Goal: Task Accomplishment & Management: Complete application form

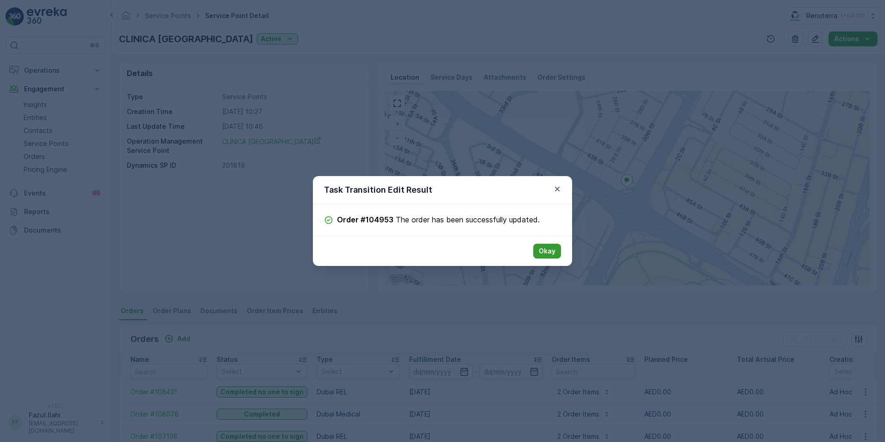
click at [550, 256] on p "Okay" at bounding box center [547, 250] width 17 height 9
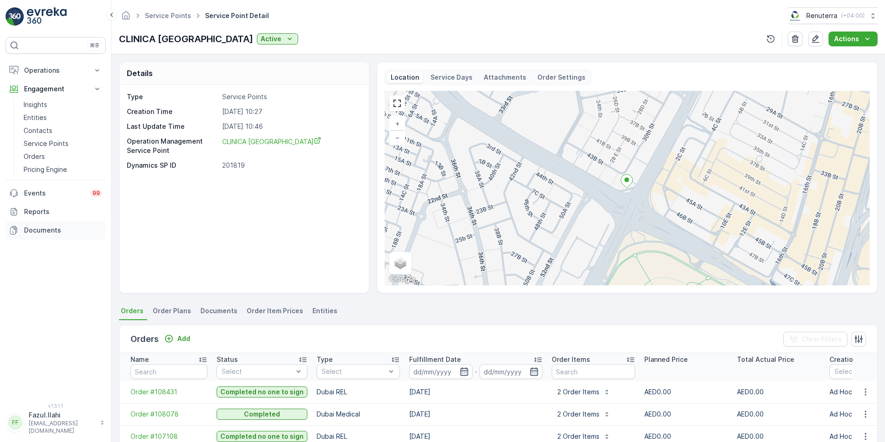
click at [39, 228] on p "Documents" at bounding box center [63, 229] width 78 height 9
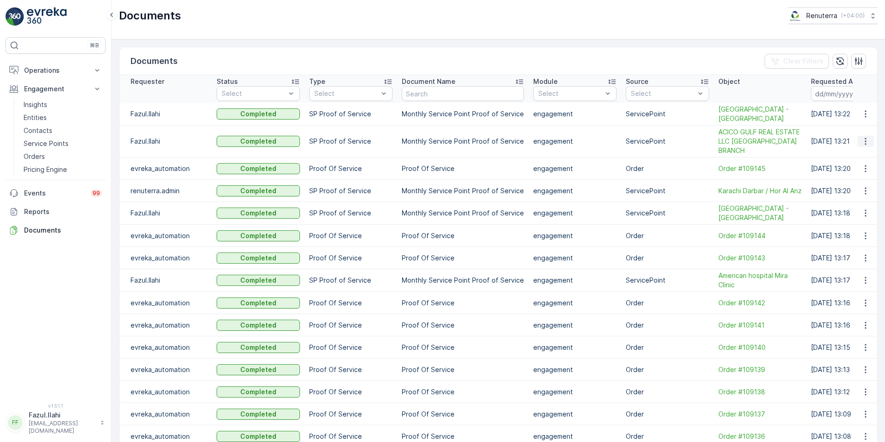
click at [864, 139] on icon "button" at bounding box center [865, 141] width 9 height 9
click at [862, 153] on span "See Details" at bounding box center [863, 150] width 36 height 9
click at [41, 71] on p "Operations" at bounding box center [55, 70] width 63 height 9
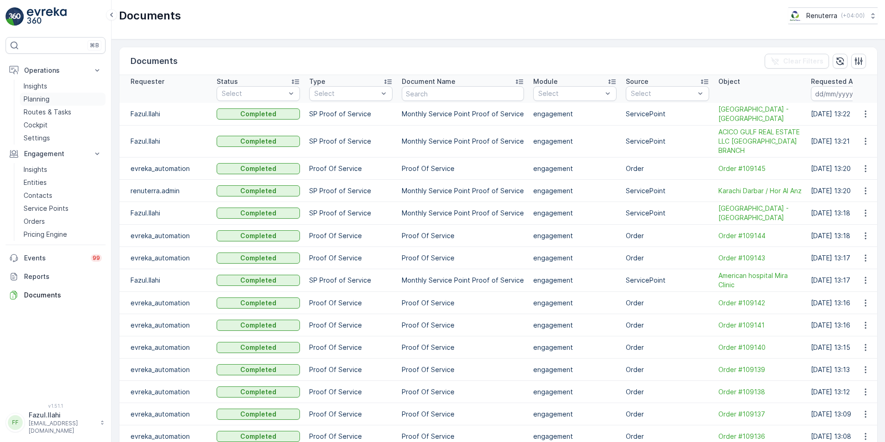
click at [37, 100] on p "Planning" at bounding box center [37, 98] width 26 height 9
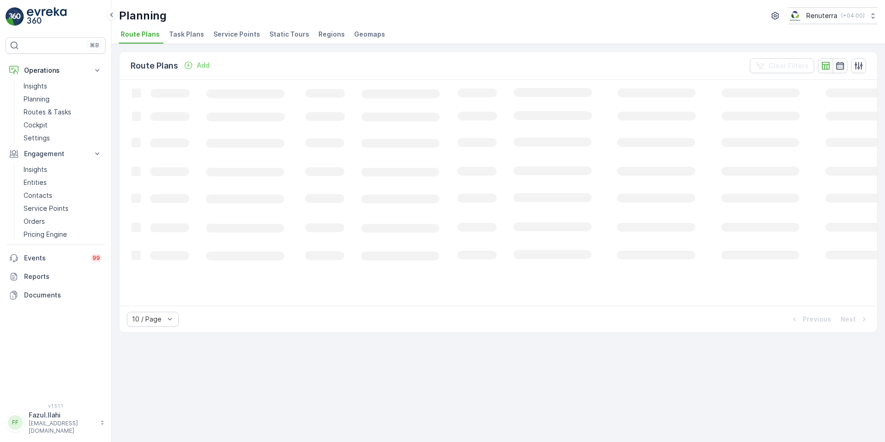
click at [241, 37] on span "Service Points" at bounding box center [236, 34] width 47 height 9
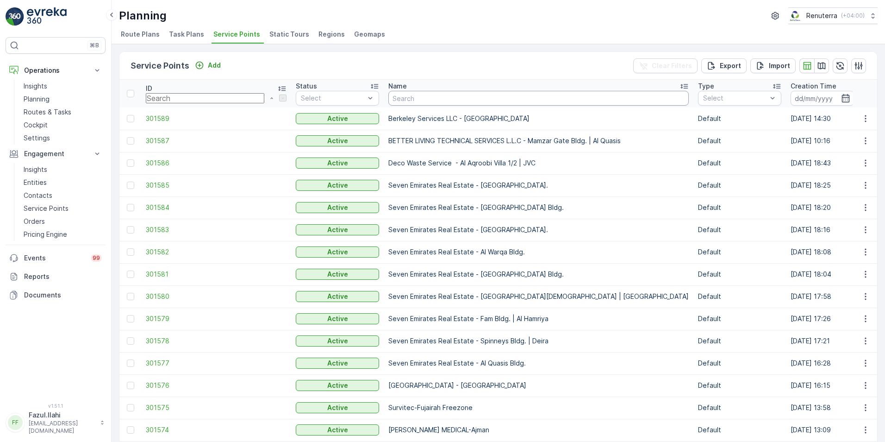
click at [388, 100] on input "text" at bounding box center [538, 98] width 300 height 15
type input "AC"
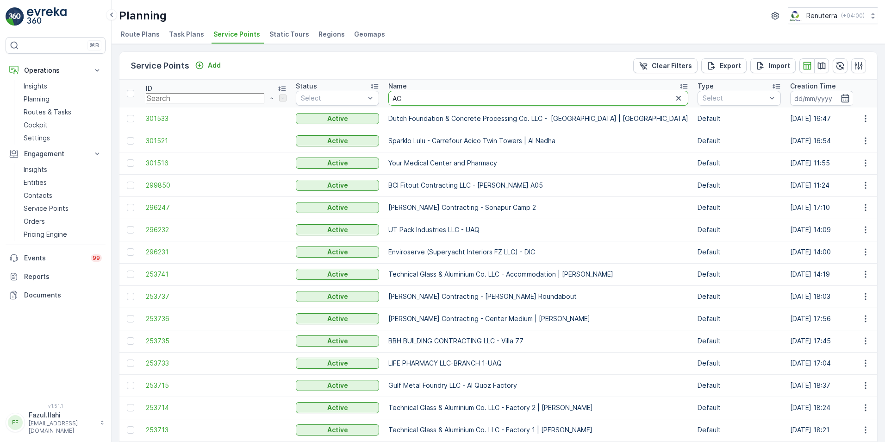
click at [388, 100] on input "AC" at bounding box center [538, 98] width 300 height 15
type input "ACICO"
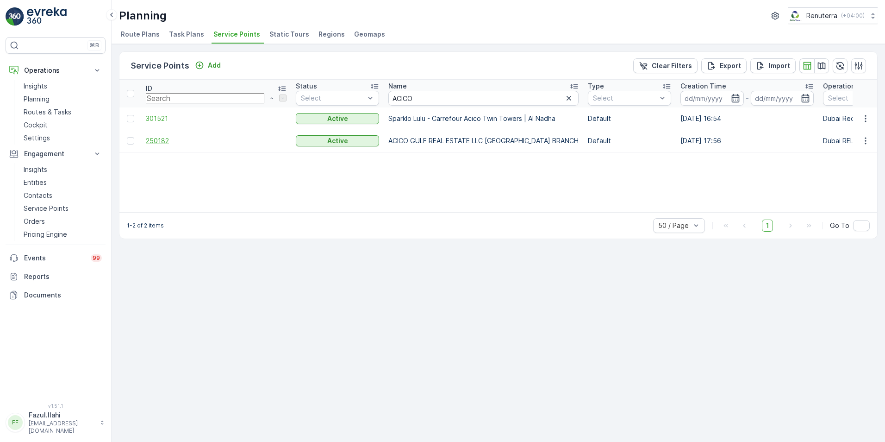
click at [164, 139] on span "250182" at bounding box center [216, 140] width 141 height 9
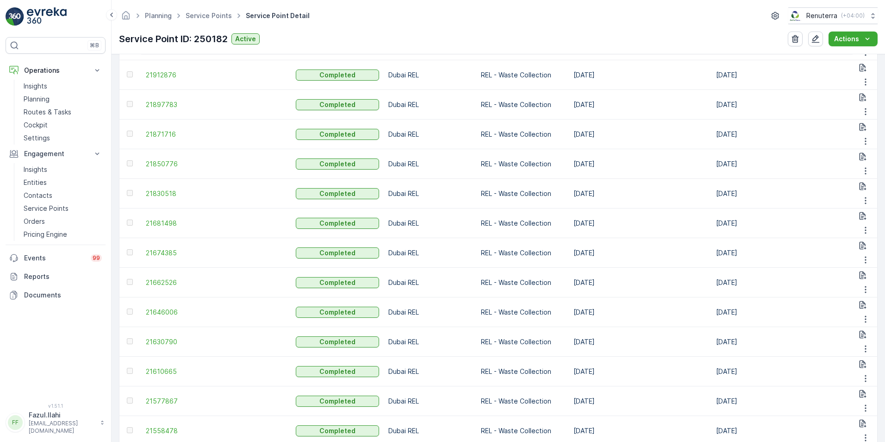
scroll to position [694, 0]
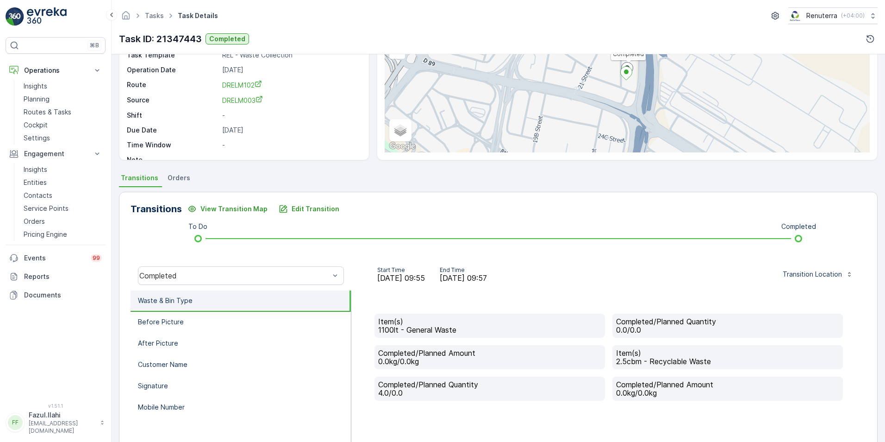
scroll to position [93, 0]
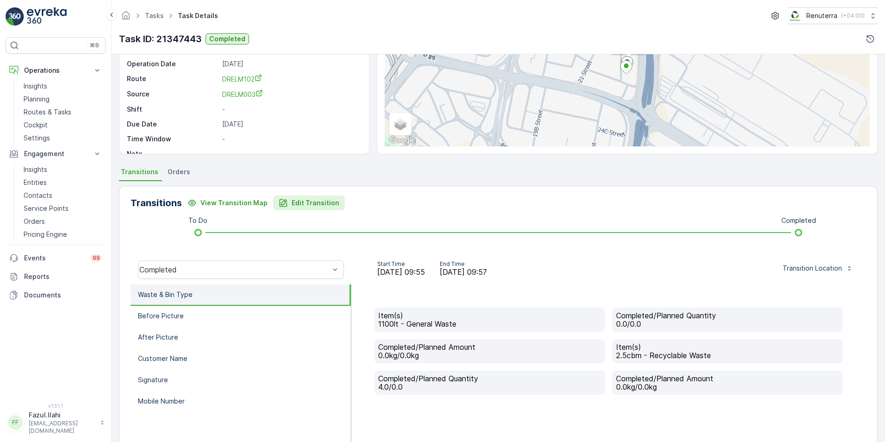
click at [316, 203] on p "Edit Transition" at bounding box center [316, 202] width 48 height 9
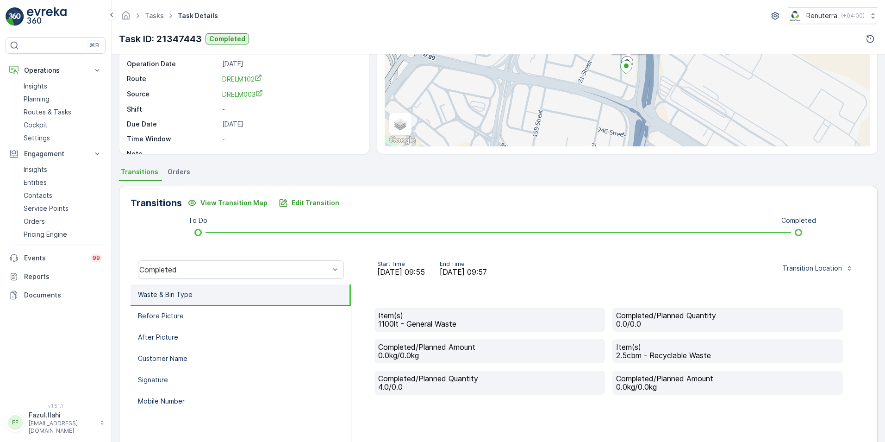
type Quantity "2"
drag, startPoint x: 749, startPoint y: 206, endPoint x: 737, endPoint y: 206, distance: 12.1
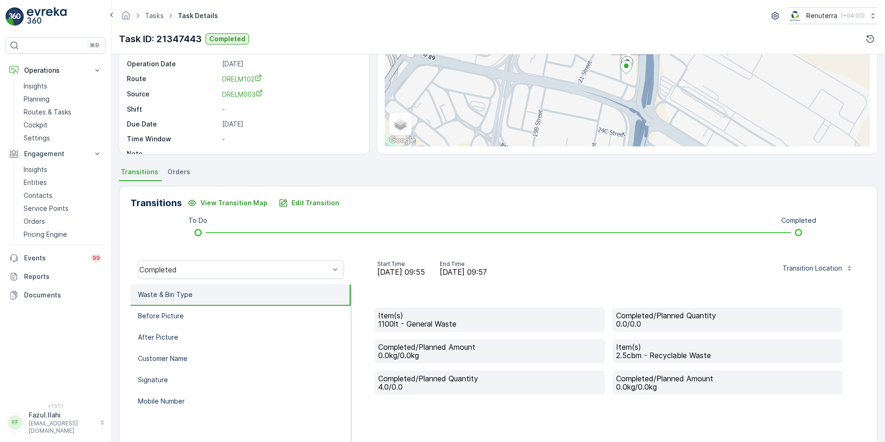
type Quantity "0"
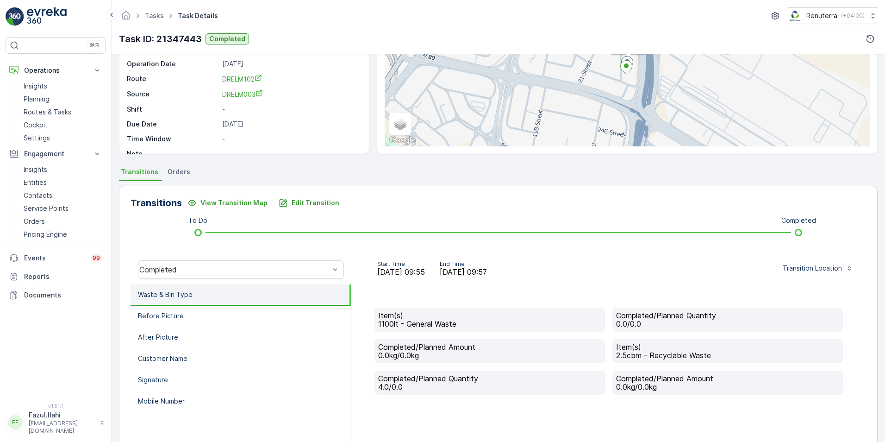
type Quantity "4"
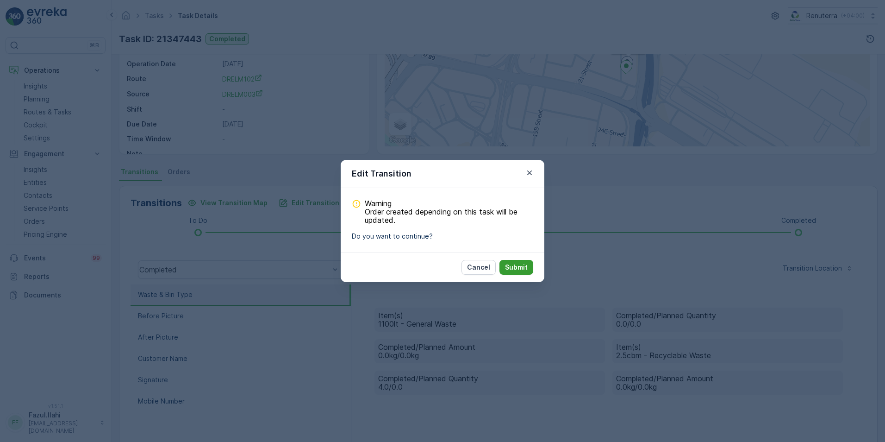
click at [517, 272] on p "Submit" at bounding box center [516, 266] width 23 height 9
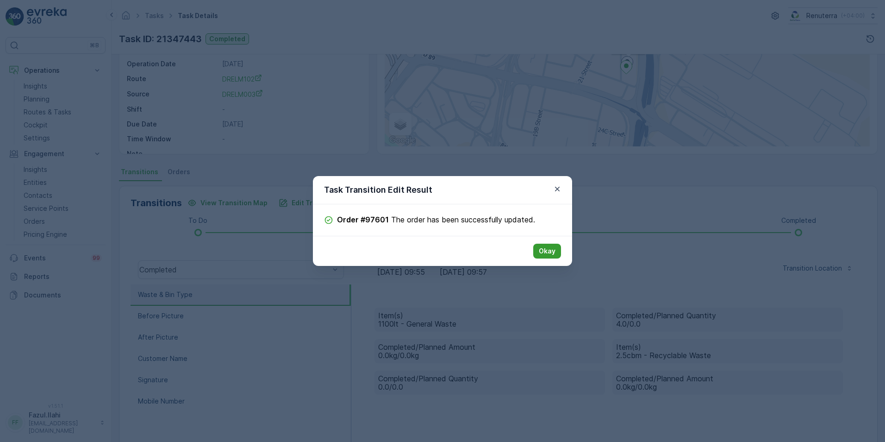
click at [556, 258] on button "Okay" at bounding box center [547, 251] width 28 height 15
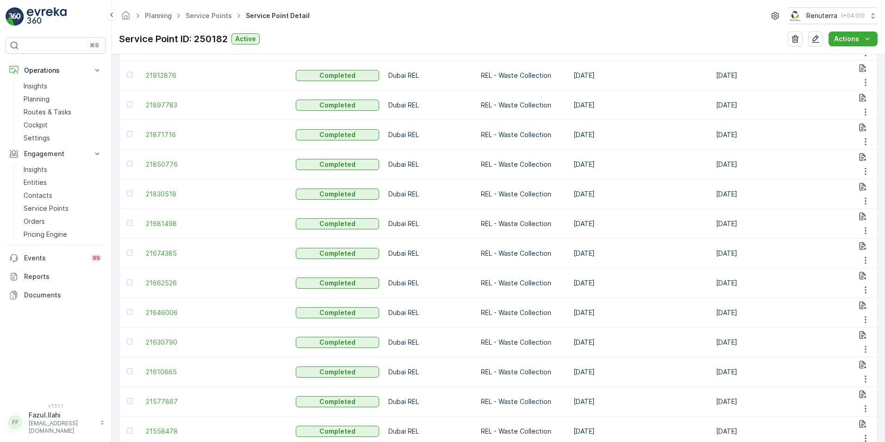
scroll to position [648, 0]
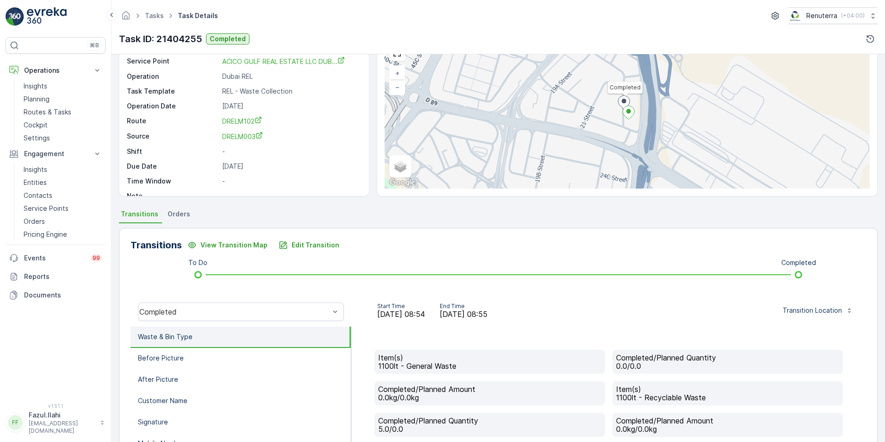
scroll to position [139, 0]
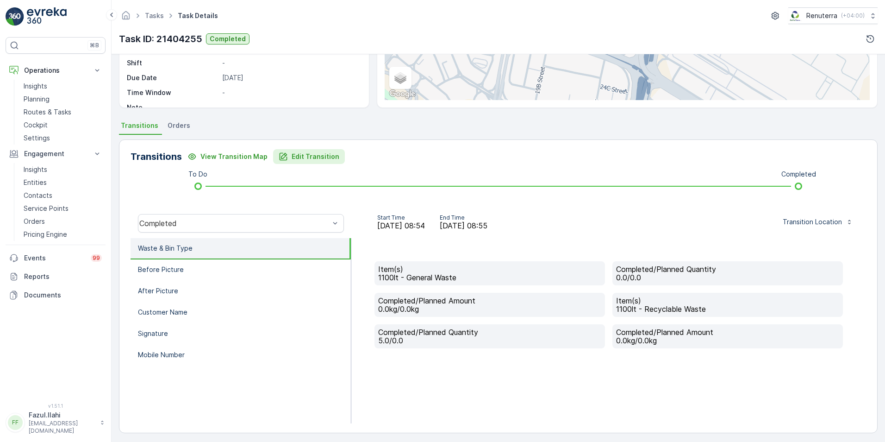
click at [317, 159] on p "Edit Transition" at bounding box center [316, 156] width 48 height 9
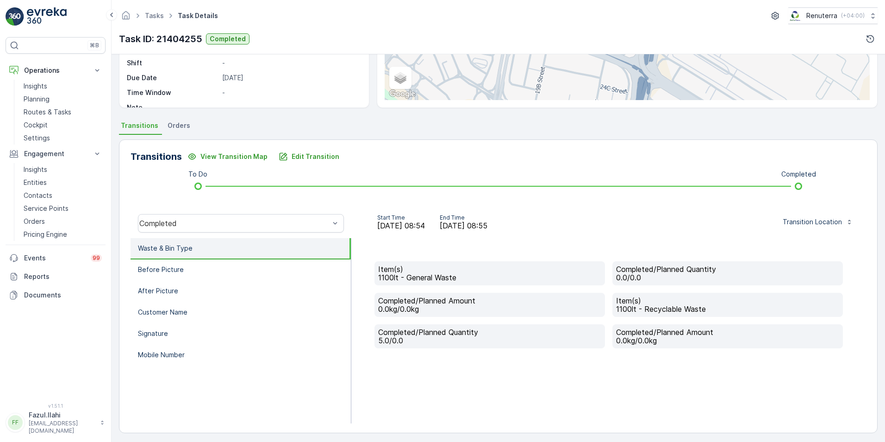
type Quantity "5"
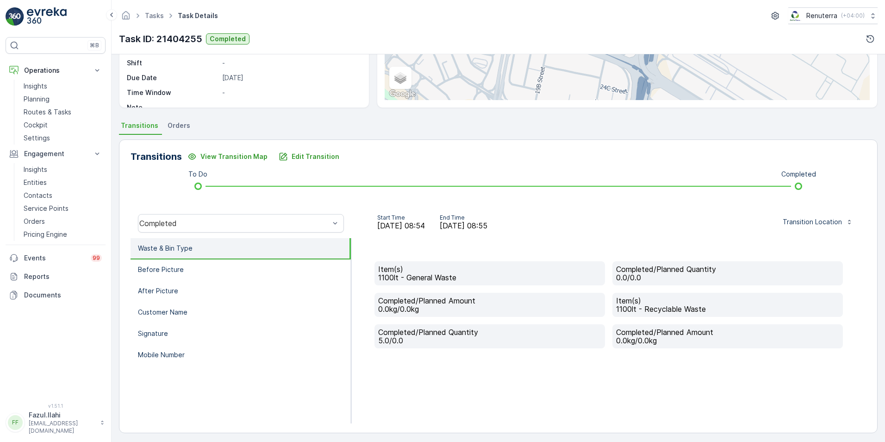
drag, startPoint x: 750, startPoint y: 178, endPoint x: 720, endPoint y: 179, distance: 30.1
type Quantity "0"
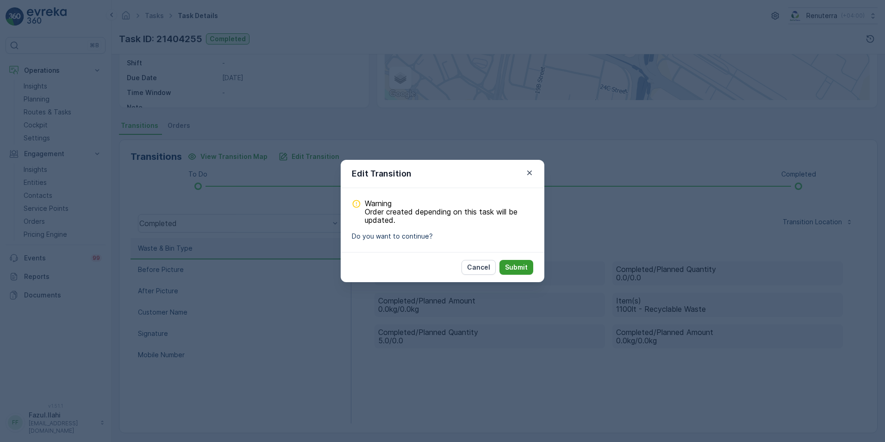
click at [519, 272] on p "Submit" at bounding box center [516, 266] width 23 height 9
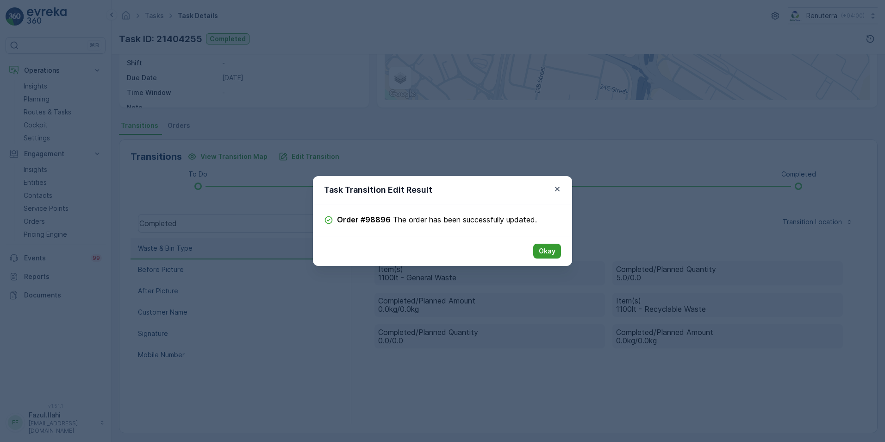
click at [553, 256] on p "Okay" at bounding box center [547, 250] width 17 height 9
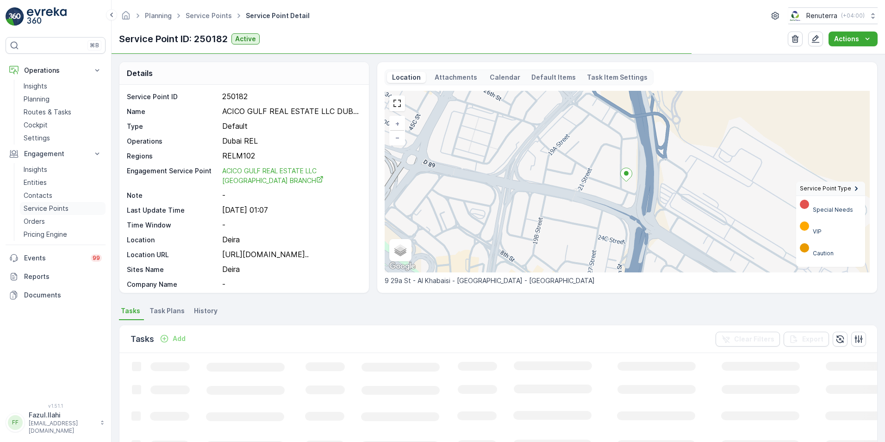
click at [55, 208] on p "Service Points" at bounding box center [46, 208] width 45 height 9
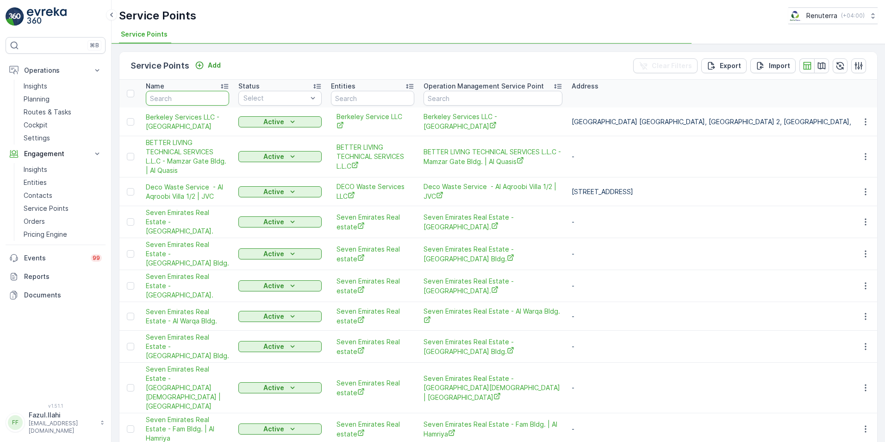
click at [183, 98] on input "text" at bounding box center [187, 98] width 83 height 15
type input "ACICO"
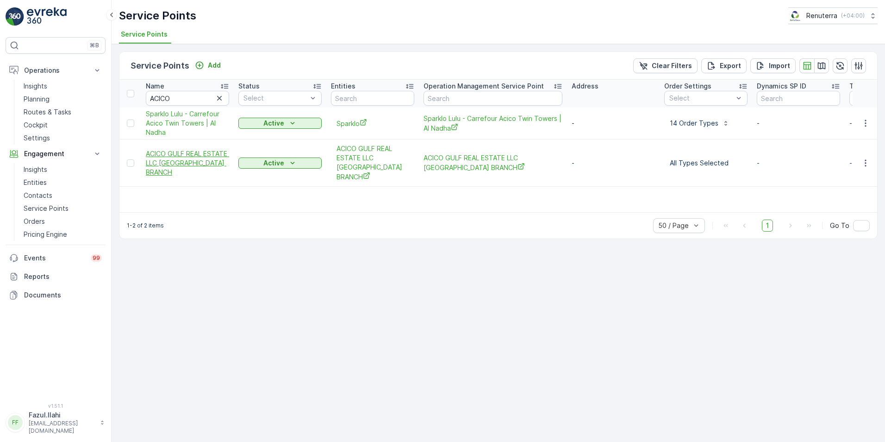
click at [174, 155] on span "ACICO GULF REAL ESTATE LLC [GEOGRAPHIC_DATA] BRANCH" at bounding box center [187, 163] width 83 height 28
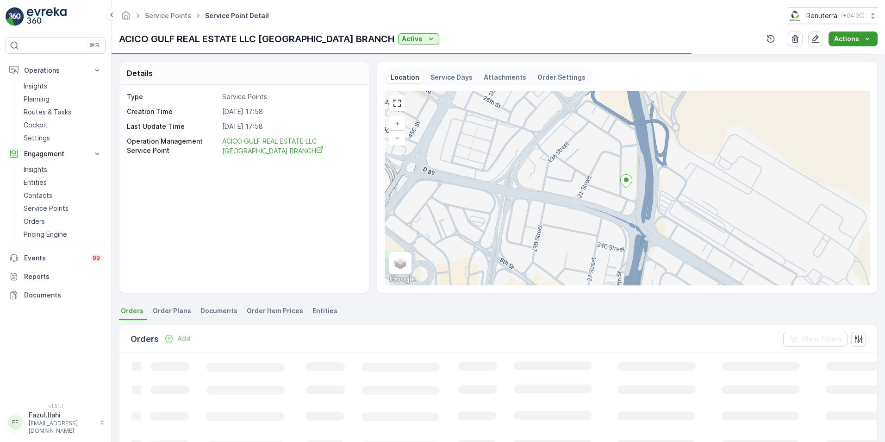
click at [853, 37] on p "Actions" at bounding box center [846, 38] width 25 height 9
click at [846, 52] on span "Create Document" at bounding box center [850, 56] width 56 height 9
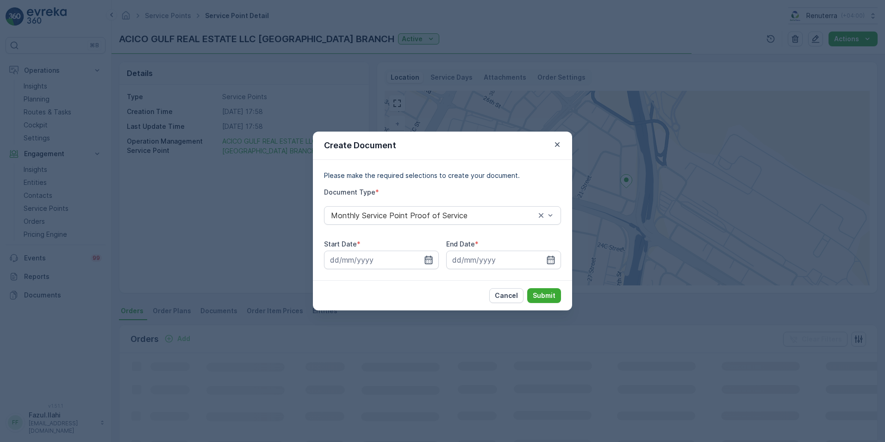
click at [431, 257] on icon "button" at bounding box center [429, 260] width 8 height 8
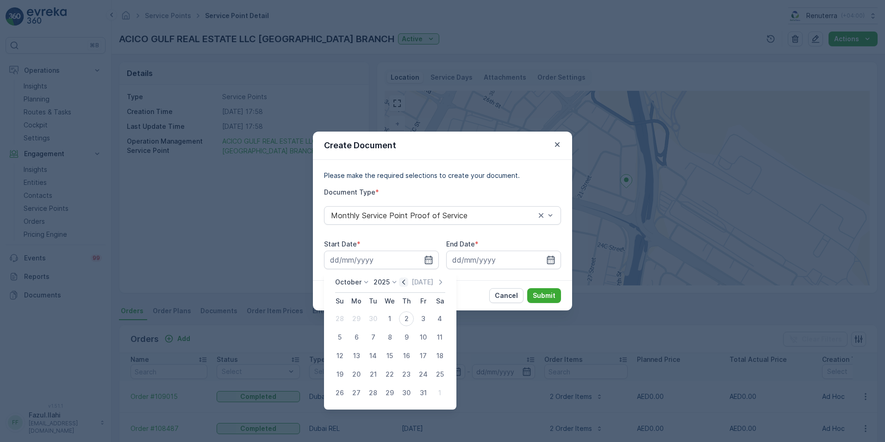
click at [408, 279] on icon "button" at bounding box center [403, 281] width 9 height 9
click at [357, 317] on div "1" at bounding box center [356, 318] width 15 height 15
type input "[DATE]"
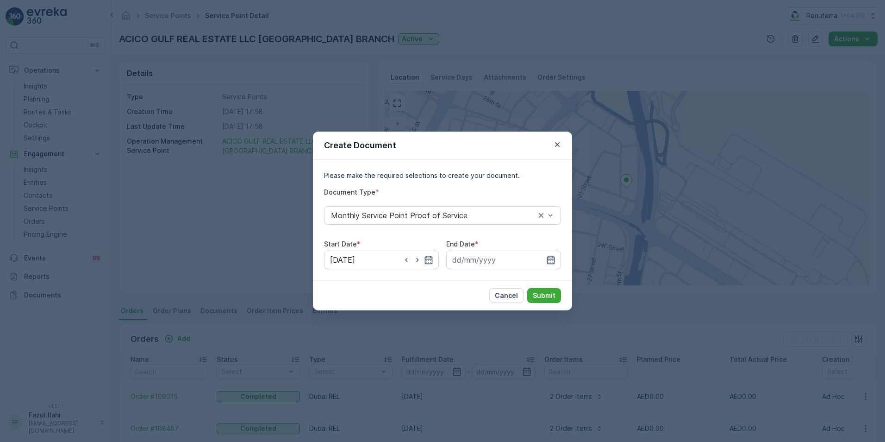
click at [554, 262] on icon "button" at bounding box center [551, 260] width 8 height 8
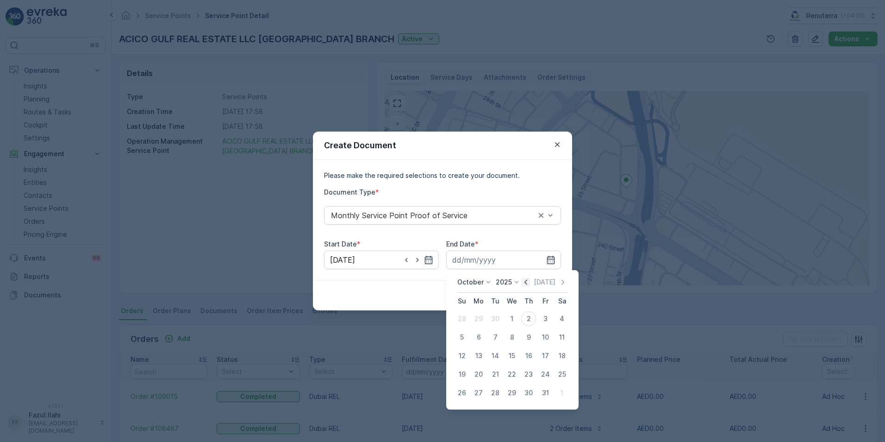
click at [530, 284] on icon "button" at bounding box center [525, 281] width 9 height 9
click at [499, 390] on div "30" at bounding box center [495, 392] width 15 height 15
type input "[DATE]"
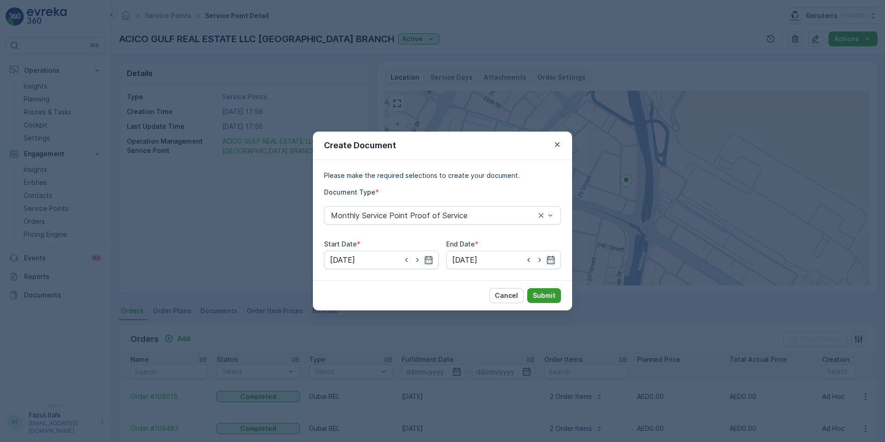
click at [551, 295] on p "Submit" at bounding box center [544, 295] width 23 height 9
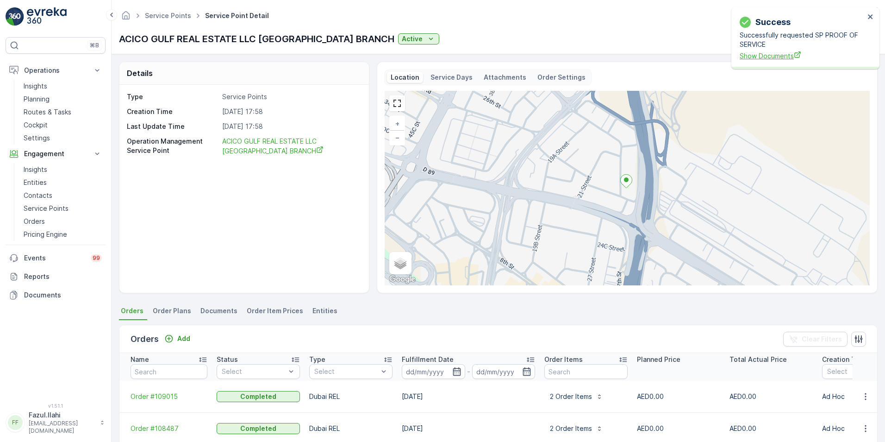
click at [768, 56] on span "Show Documents" at bounding box center [802, 56] width 125 height 10
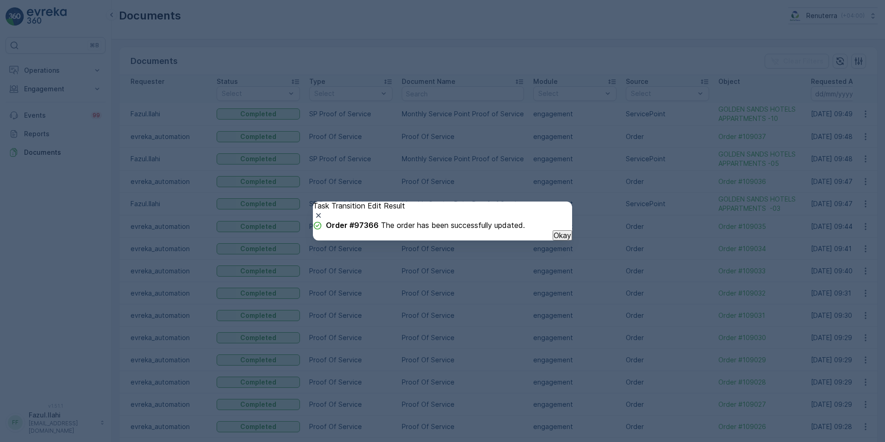
drag, startPoint x: 547, startPoint y: 259, endPoint x: 602, endPoint y: 236, distance: 59.8
click at [556, 240] on button "Okay" at bounding box center [562, 235] width 19 height 10
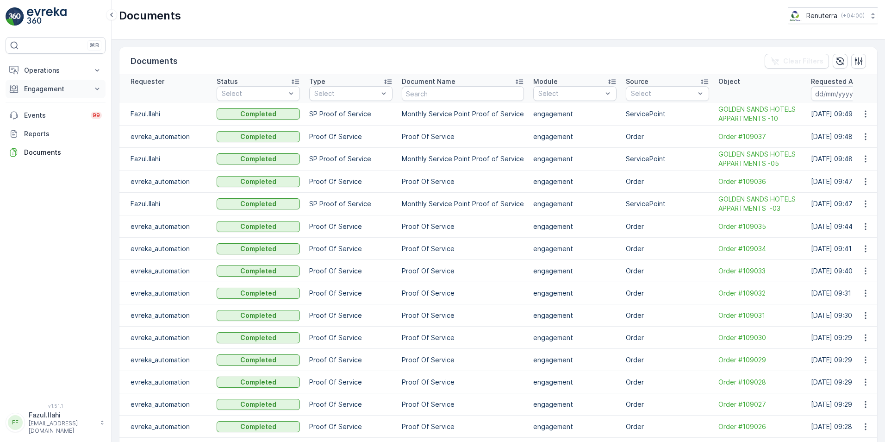
click at [40, 89] on p "Engagement" at bounding box center [55, 88] width 63 height 9
click at [48, 144] on p "Service Points" at bounding box center [46, 143] width 45 height 9
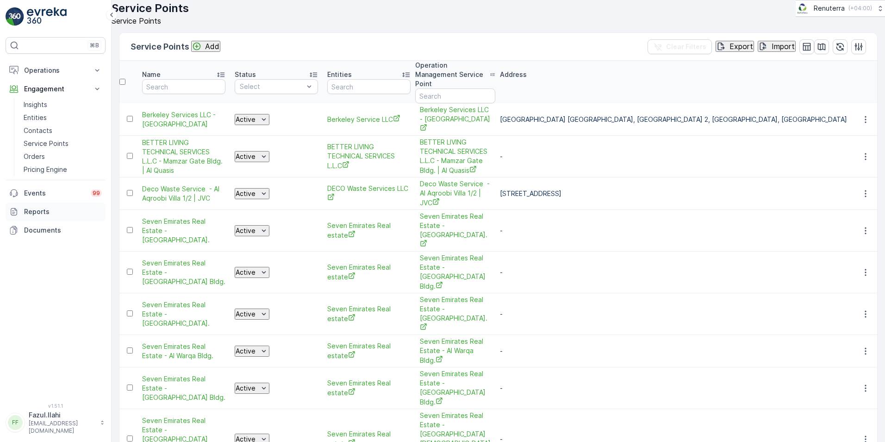
click at [32, 212] on p "Reports" at bounding box center [63, 211] width 78 height 9
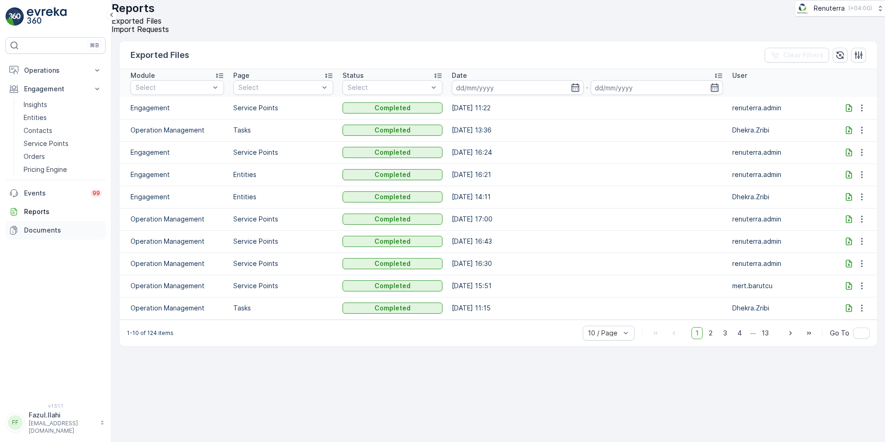
click at [40, 230] on p "Documents" at bounding box center [63, 229] width 78 height 9
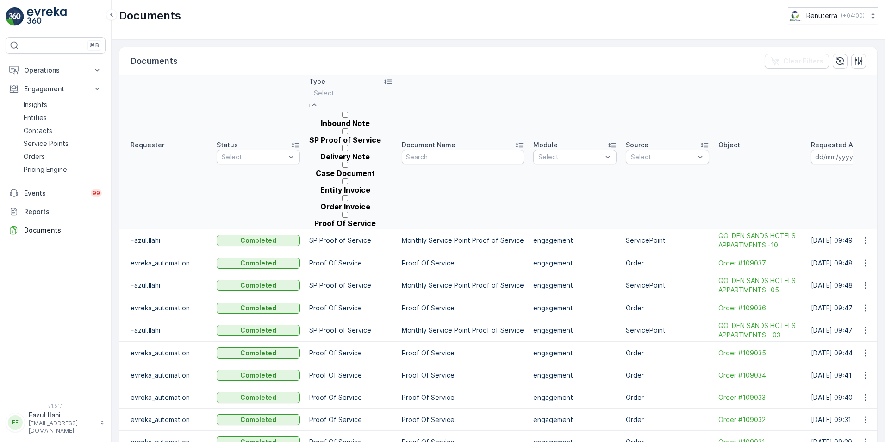
click at [323, 136] on div "SP Proof of Service" at bounding box center [345, 140] width 72 height 8
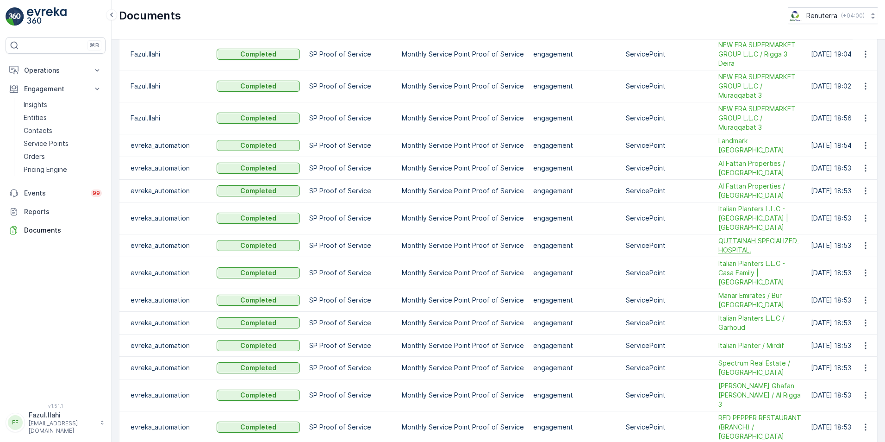
scroll to position [929, 0]
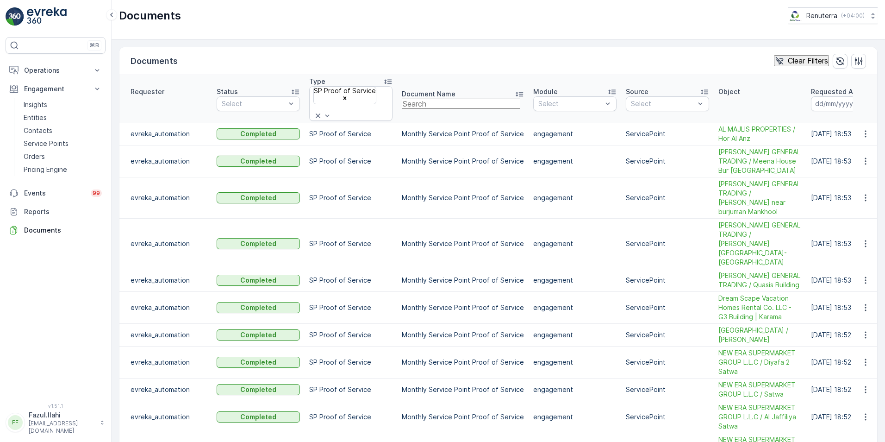
click at [422, 99] on input "text" at bounding box center [461, 104] width 119 height 10
type input "AS"
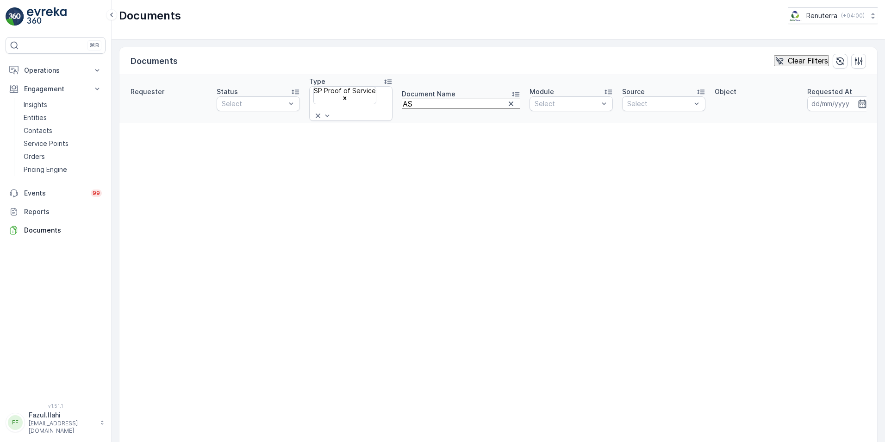
click at [424, 99] on input "AS" at bounding box center [461, 104] width 119 height 10
type input "ACICO"
click at [348, 95] on icon "Remove SP Proof of Service" at bounding box center [345, 98] width 6 height 6
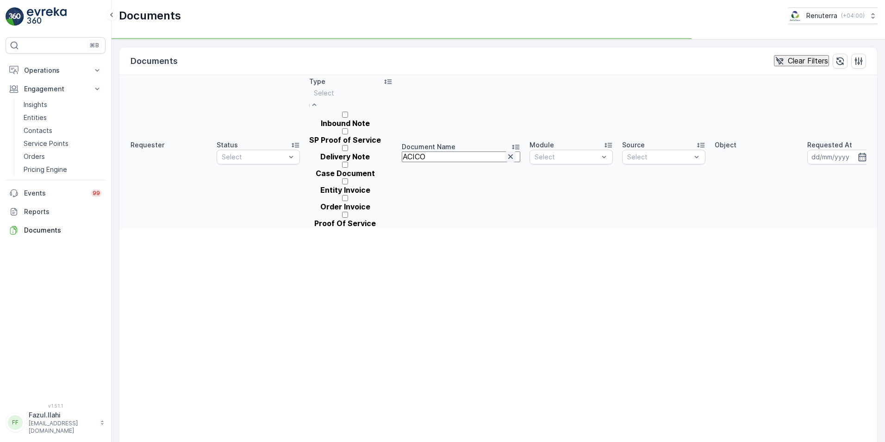
click at [506, 152] on icon "button" at bounding box center [510, 156] width 9 height 9
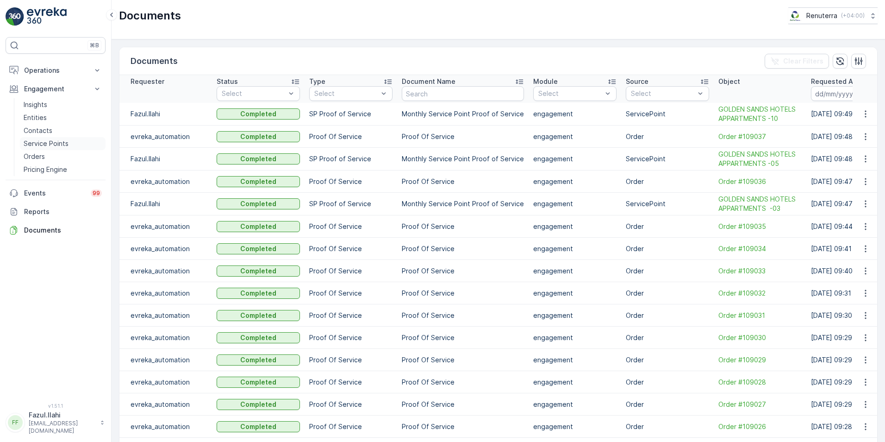
click at [47, 144] on p "Service Points" at bounding box center [46, 143] width 45 height 9
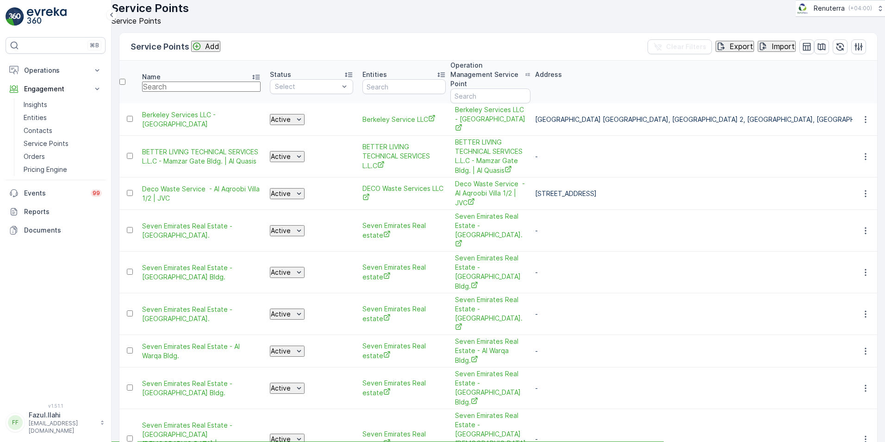
click at [188, 92] on input "text" at bounding box center [201, 86] width 119 height 10
type input "ACICI"
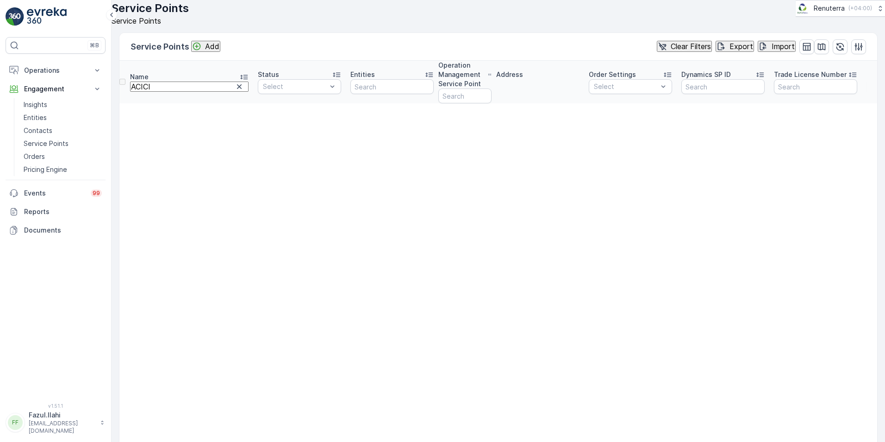
click at [176, 92] on input "ACICI" at bounding box center [189, 86] width 119 height 10
type input "ACICO"
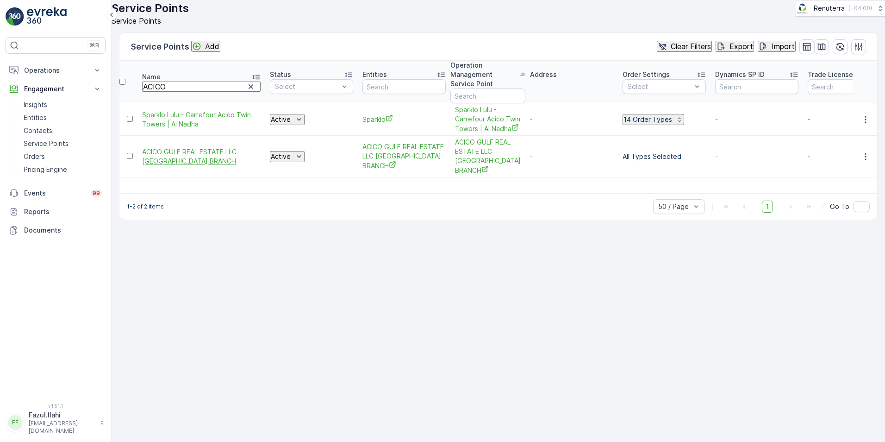
click at [182, 156] on span "ACICO GULF REAL ESTATE LLC [GEOGRAPHIC_DATA] BRANCH" at bounding box center [201, 156] width 119 height 19
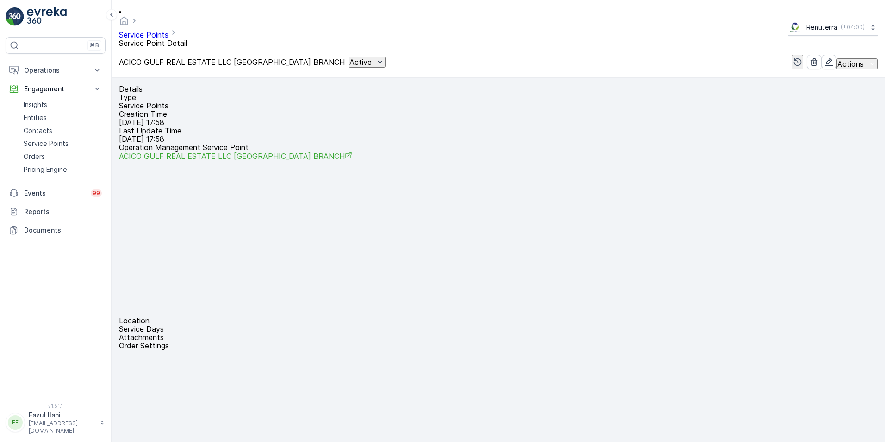
click at [870, 63] on icon "Actions" at bounding box center [872, 64] width 4 height 2
click at [855, 57] on span "Create Document" at bounding box center [850, 56] width 56 height 9
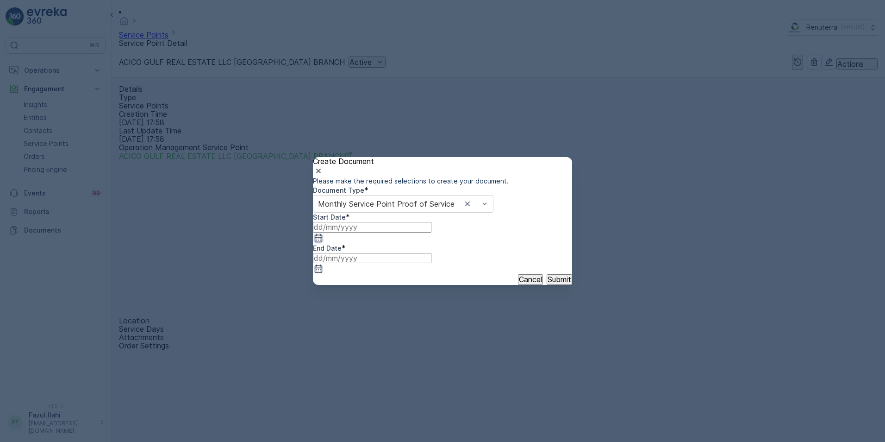
click at [323, 243] on icon "button" at bounding box center [318, 237] width 9 height 9
click at [342, 318] on icon "button" at bounding box center [336, 322] width 9 height 9
drag, startPoint x: 357, startPoint y: 317, endPoint x: 368, endPoint y: 318, distance: 10.7
click at [358, 372] on div "1" at bounding box center [359, 376] width 3 height 8
type input "[DATE]"
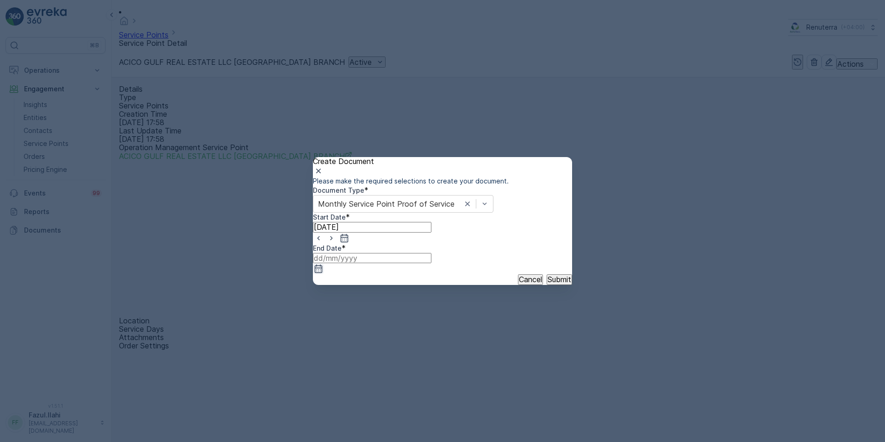
click at [323, 264] on icon "button" at bounding box center [318, 268] width 9 height 9
click at [464, 318] on icon "button" at bounding box center [459, 322] width 9 height 9
click at [498, 441] on div "30" at bounding box center [499, 450] width 9 height 8
type input "[DATE]"
click at [548, 283] on p "Submit" at bounding box center [560, 279] width 24 height 8
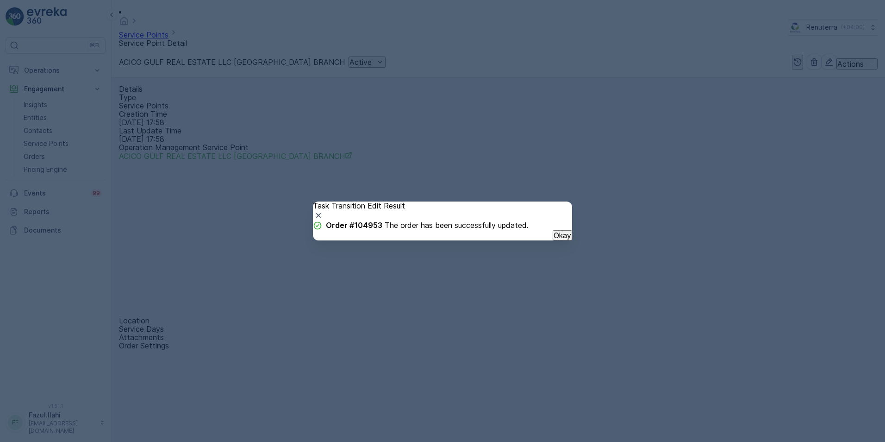
click at [554, 239] on p "Okay" at bounding box center [563, 235] width 18 height 8
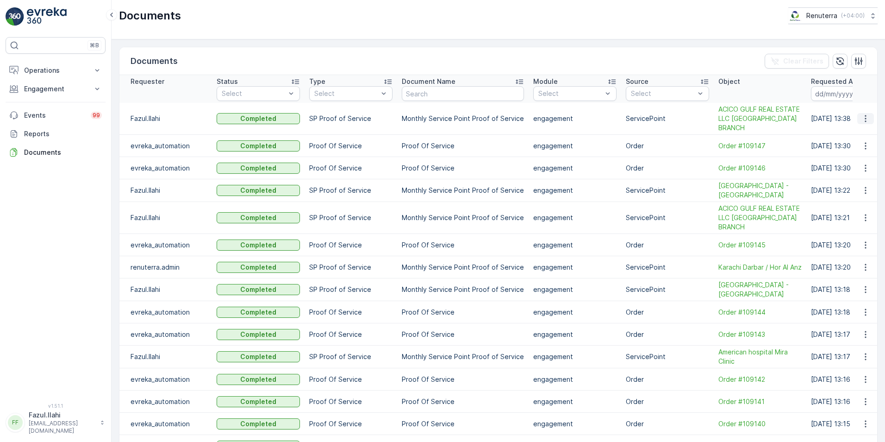
click at [861, 115] on icon "button" at bounding box center [865, 118] width 9 height 9
click at [855, 126] on span "See Details" at bounding box center [863, 127] width 36 height 9
